Goal: Information Seeking & Learning: Find specific fact

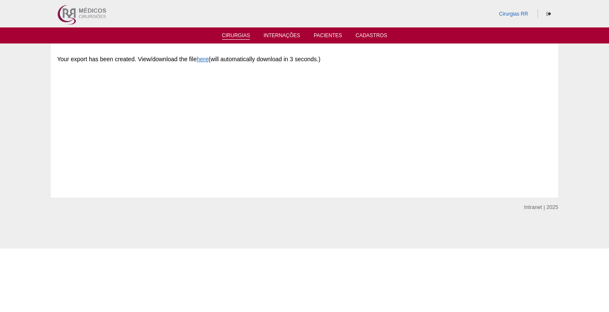
click at [238, 33] on link "Cirurgias" at bounding box center [236, 36] width 28 height 7
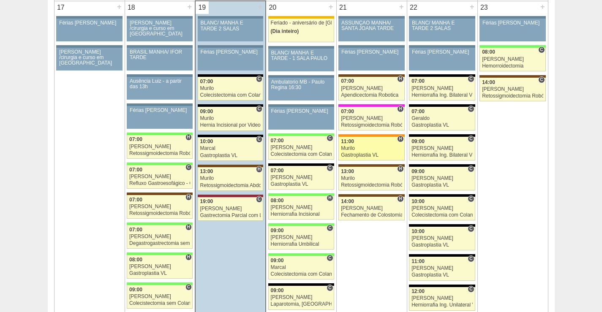
scroll to position [1353, 0]
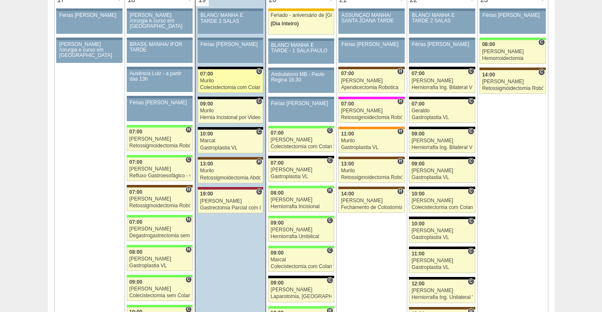
click at [223, 83] on div "Murilo" at bounding box center [230, 80] width 61 height 5
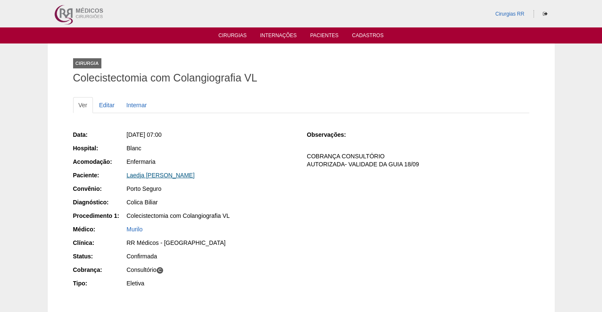
click at [166, 174] on link "Laedja [PERSON_NAME]" at bounding box center [161, 175] width 68 height 7
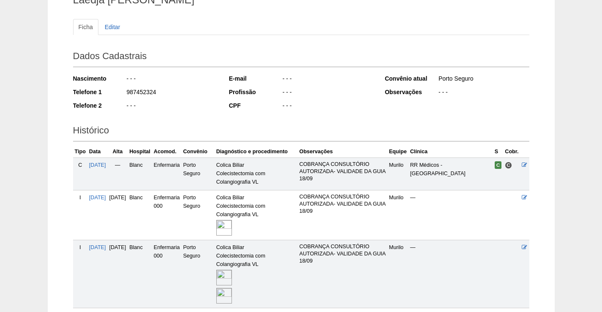
scroll to position [147, 0]
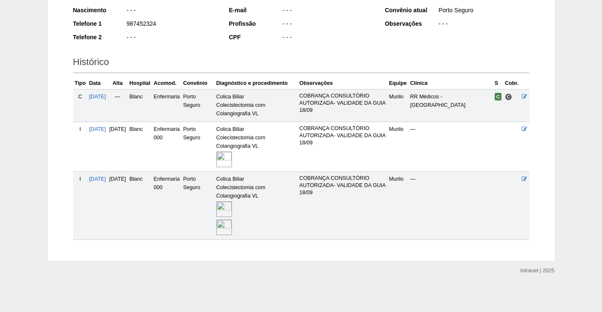
click at [232, 209] on img at bounding box center [224, 210] width 16 height 16
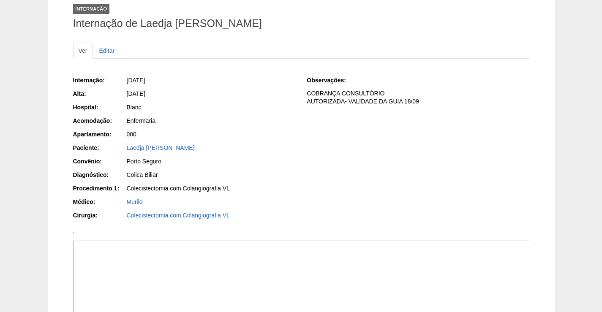
scroll to position [127, 0]
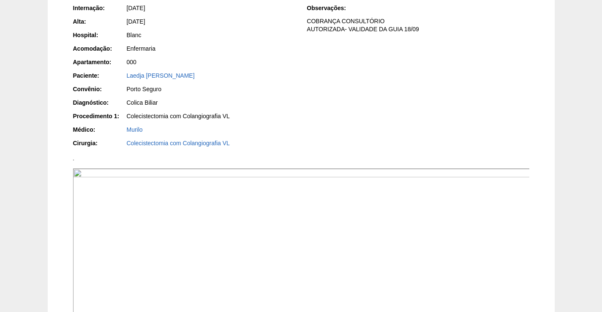
click at [74, 161] on img at bounding box center [73, 160] width 1 height 1
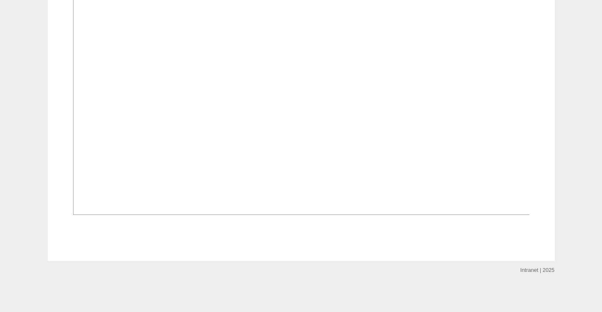
scroll to position [845, 0]
click at [308, 215] on img at bounding box center [301, 43] width 457 height 343
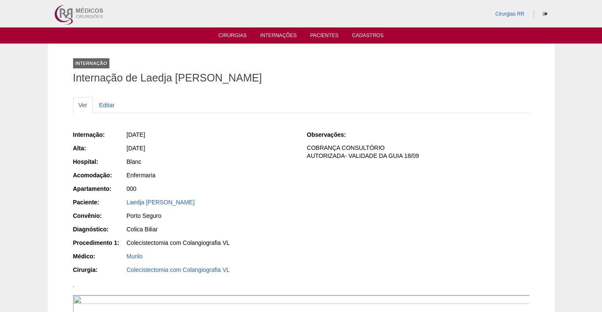
scroll to position [845, 0]
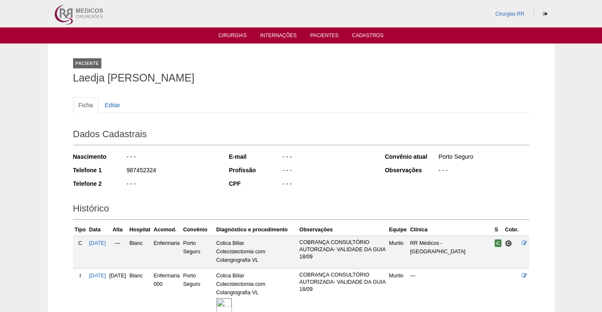
scroll to position [147, 0]
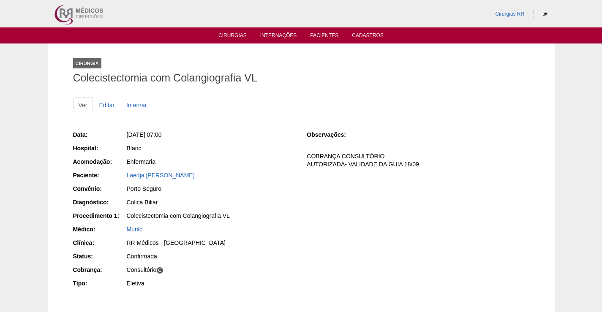
drag, startPoint x: 214, startPoint y: 174, endPoint x: 104, endPoint y: 172, distance: 109.9
click at [104, 172] on div "Paciente: Laedja [PERSON_NAME]" at bounding box center [184, 176] width 222 height 11
copy div "Paciente: Laedja [PERSON_NAME]"
